Goal: Obtain resource: Download file/media

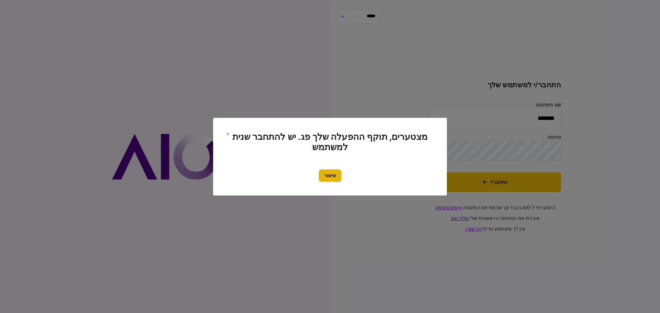
click at [326, 177] on button "אישור" at bounding box center [330, 176] width 23 height 12
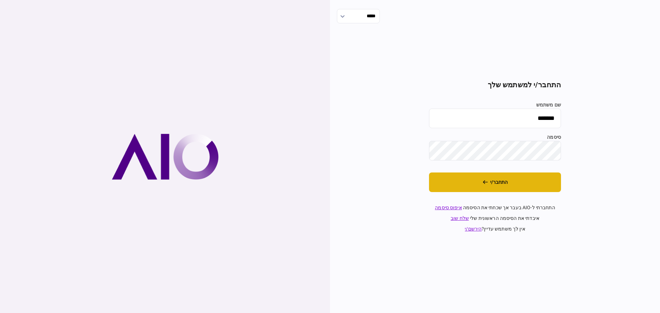
click at [484, 178] on button "התחבר/י" at bounding box center [495, 183] width 132 height 20
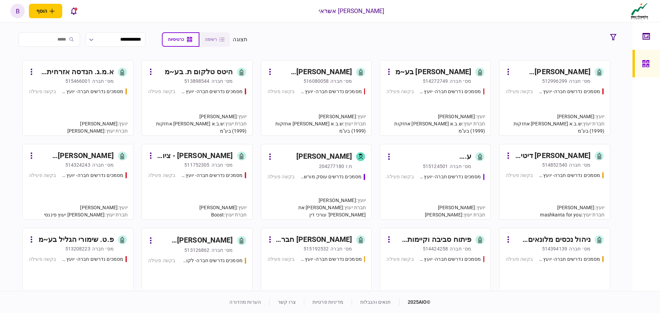
click at [217, 112] on div "מסמכים נדרשים חברה- יועץ - תהליך חברה בקשה פעילה" at bounding box center [197, 109] width 98 height 42
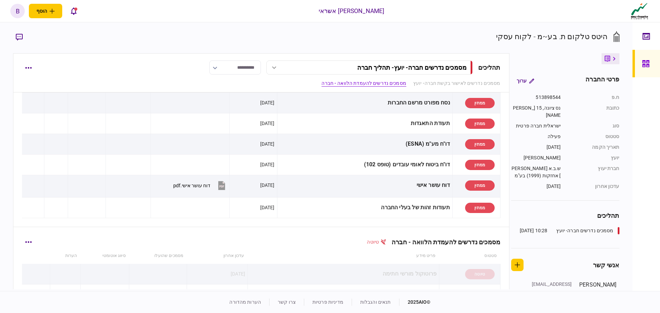
scroll to position [154, 0]
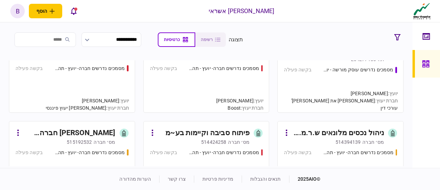
scroll to position [344, 0]
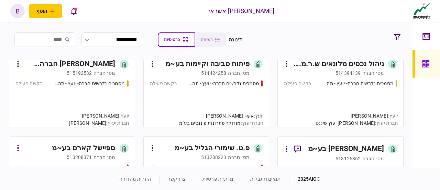
click at [94, 96] on div "מסמכים נדרשים חברה- יועץ - תהליך חברה בקשה פעילה" at bounding box center [71, 101] width 113 height 42
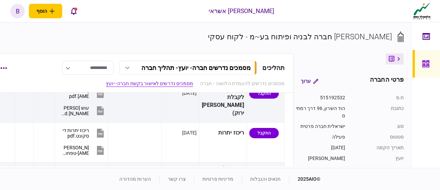
scroll to position [344, 0]
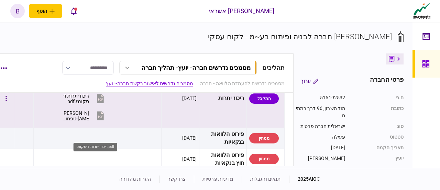
click at [89, 104] on div "ריכוז יתרות דיסקונט.pdf" at bounding box center [75, 98] width 28 height 11
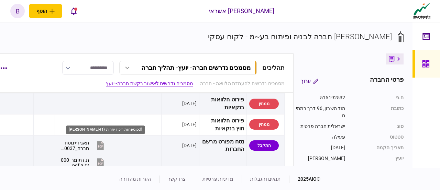
click at [89, 87] on div "מזרחי-טפחות ריכוז יתרות (1).pdf" at bounding box center [75, 81] width 28 height 11
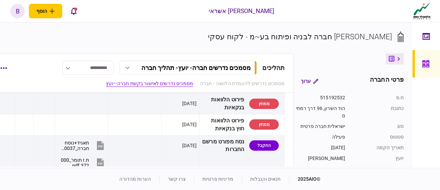
scroll to position [447, 0]
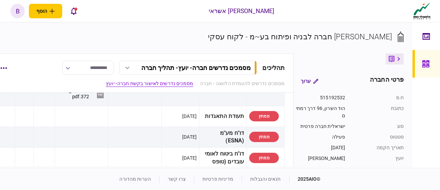
drag, startPoint x: 425, startPoint y: 63, endPoint x: 416, endPoint y: 54, distance: 12.9
click at [425, 63] on icon at bounding box center [425, 63] width 7 height 7
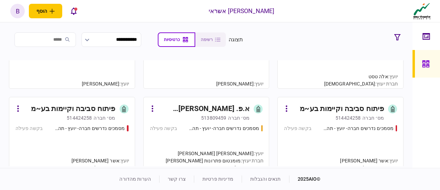
scroll to position [585, 0]
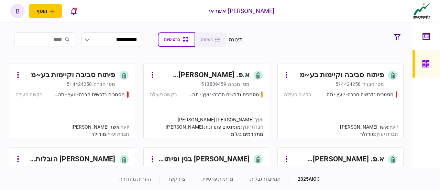
click at [205, 100] on div "מסמכים נדרשים חברה- יועץ - תהליך חברה בקשה פעילה" at bounding box center [206, 112] width 113 height 42
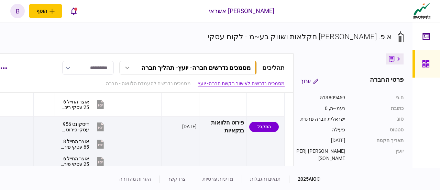
scroll to position [275, 0]
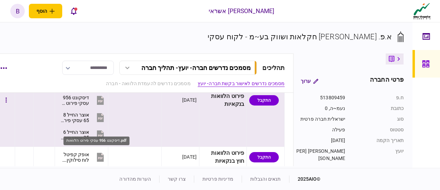
click at [89, 106] on div "דיסקונט 956 עסקי פירוט הלוואות.pdf" at bounding box center [75, 100] width 28 height 11
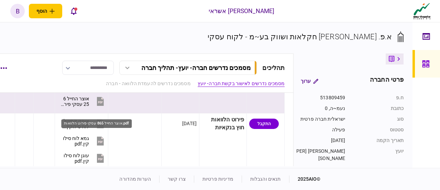
scroll to position [310, 0]
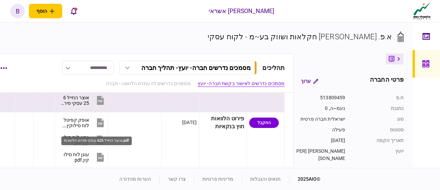
click at [89, 106] on div "אוצר החייל 625 עסקי פירוט הלוואות.pdf" at bounding box center [75, 100] width 28 height 11
